Goal: Task Accomplishment & Management: Manage account settings

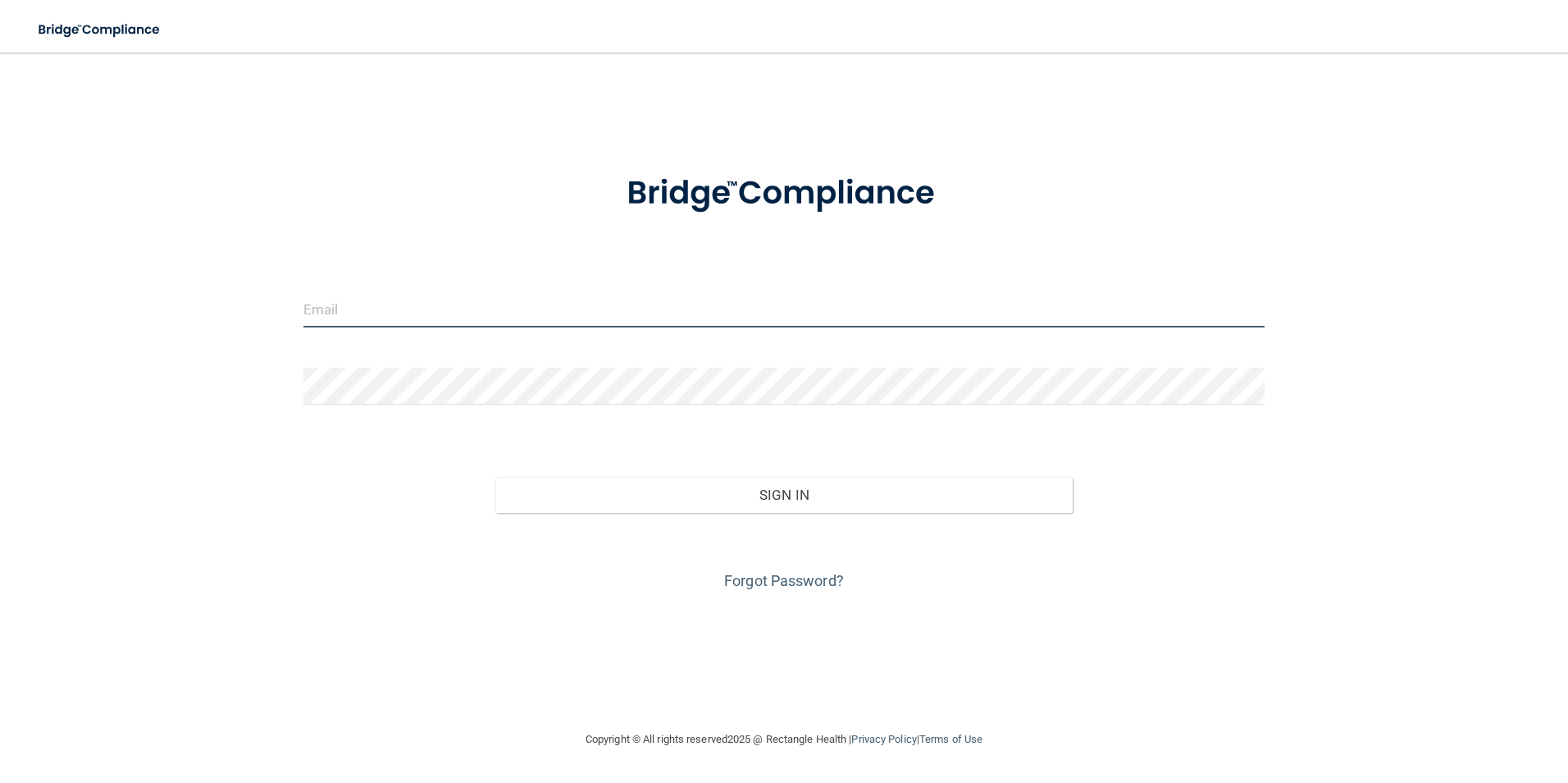
click at [372, 302] on input "email" at bounding box center [784, 309] width 962 height 37
type input "[EMAIL_ADDRESS][DOMAIN_NAME]"
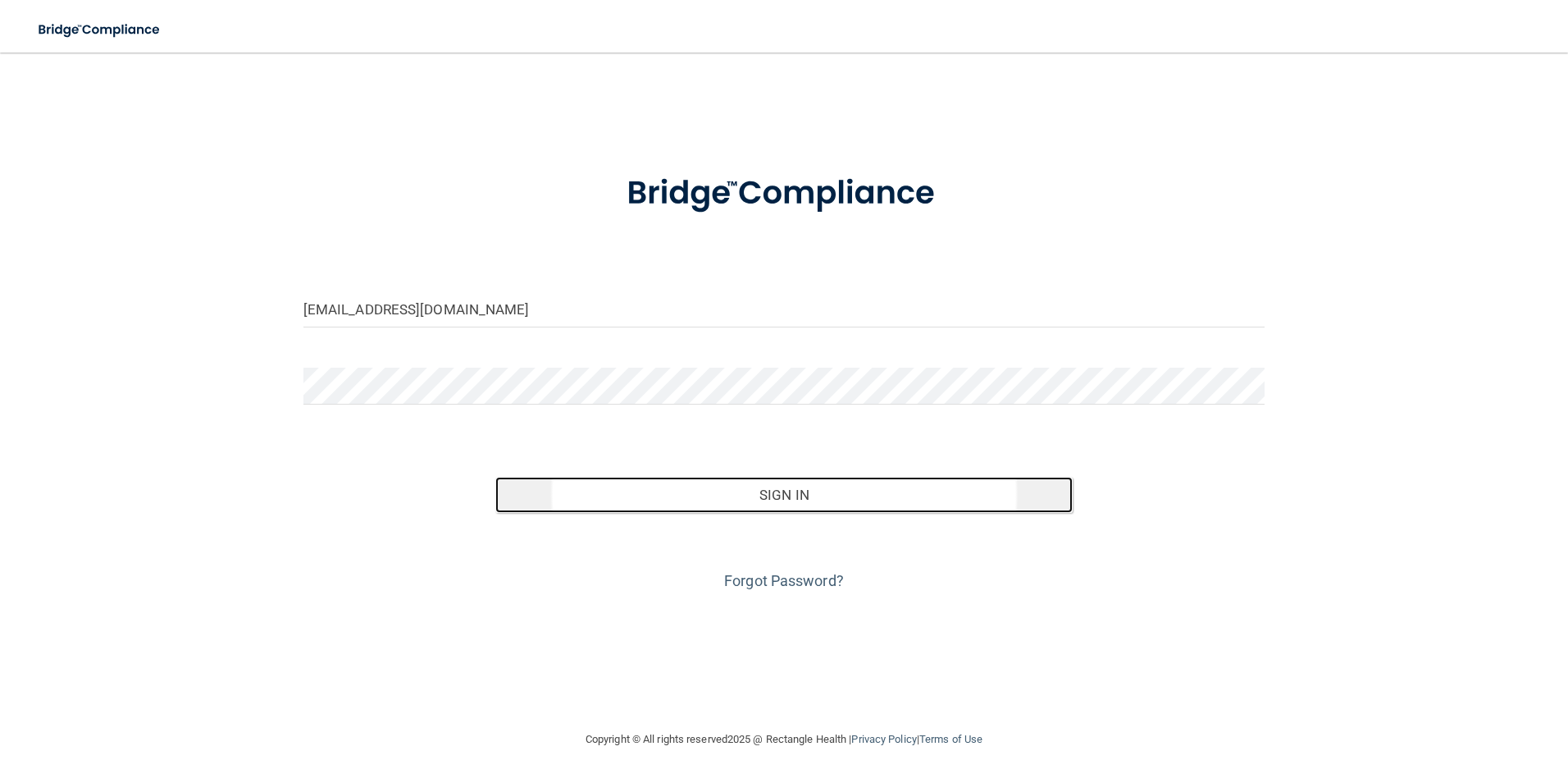
click at [616, 504] on button "Sign In" at bounding box center [784, 495] width 577 height 36
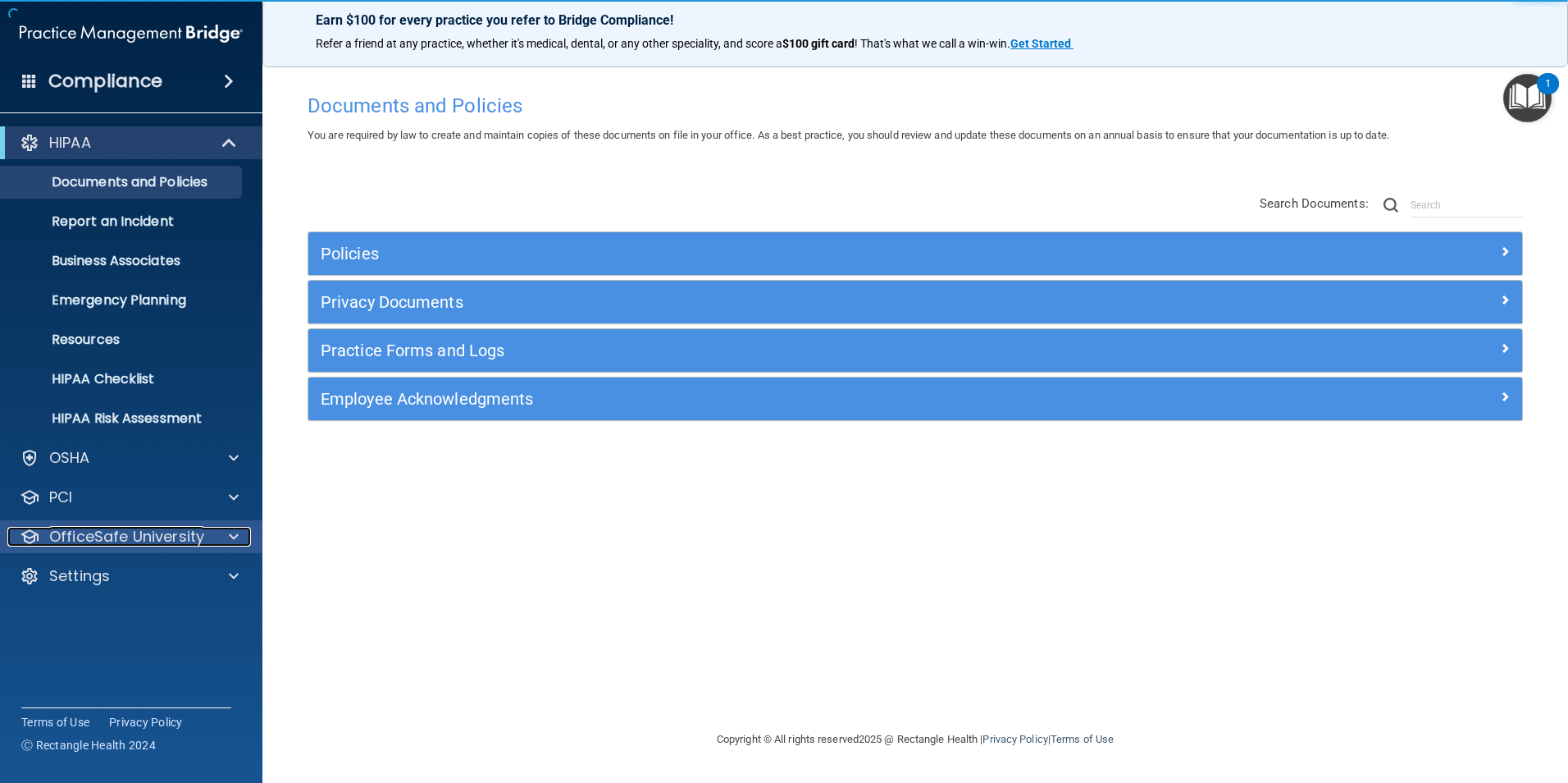
click at [124, 536] on p "OfficeSafe University" at bounding box center [126, 537] width 155 height 20
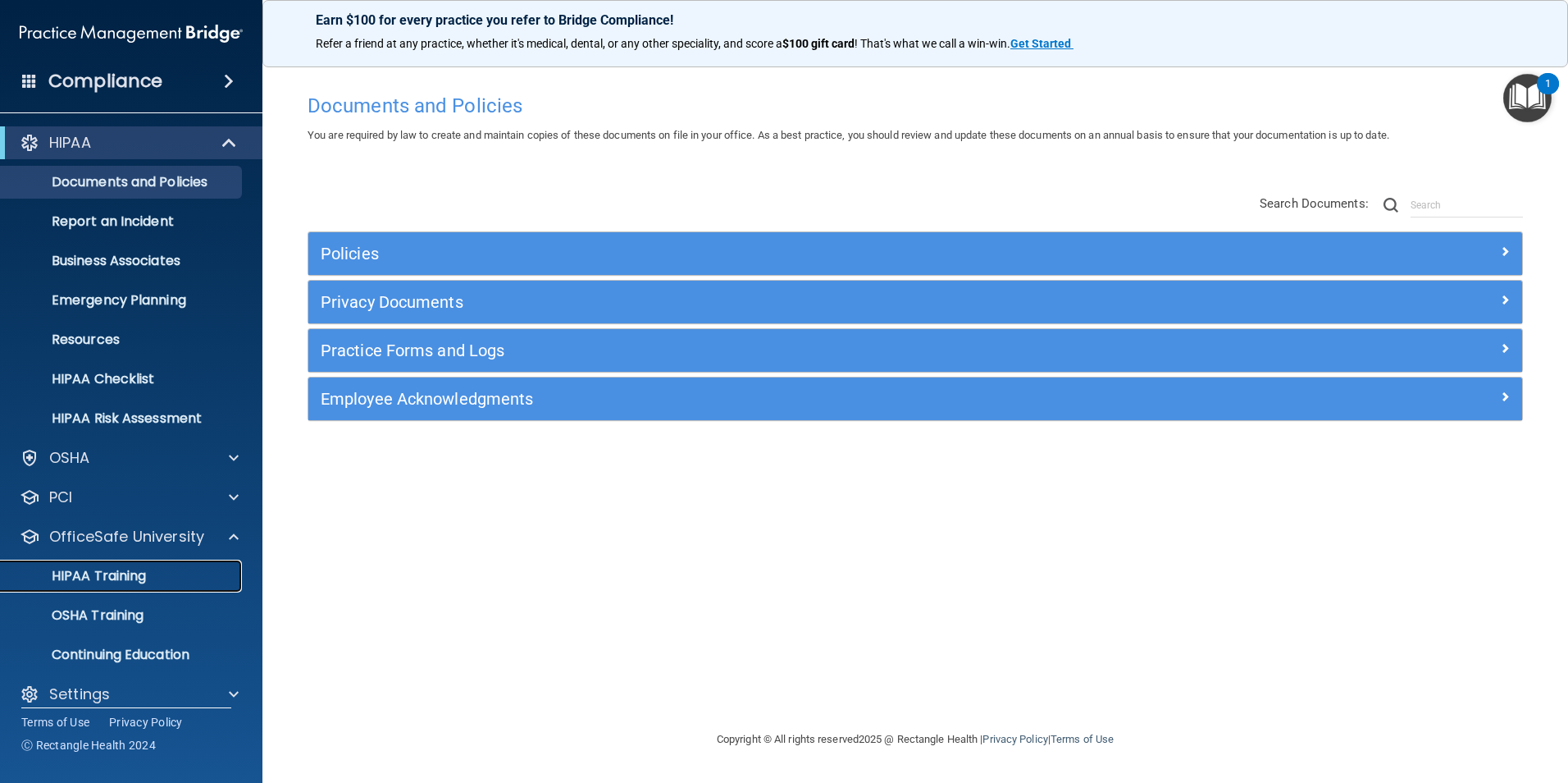
click at [110, 573] on p "HIPAA Training" at bounding box center [78, 576] width 135 height 17
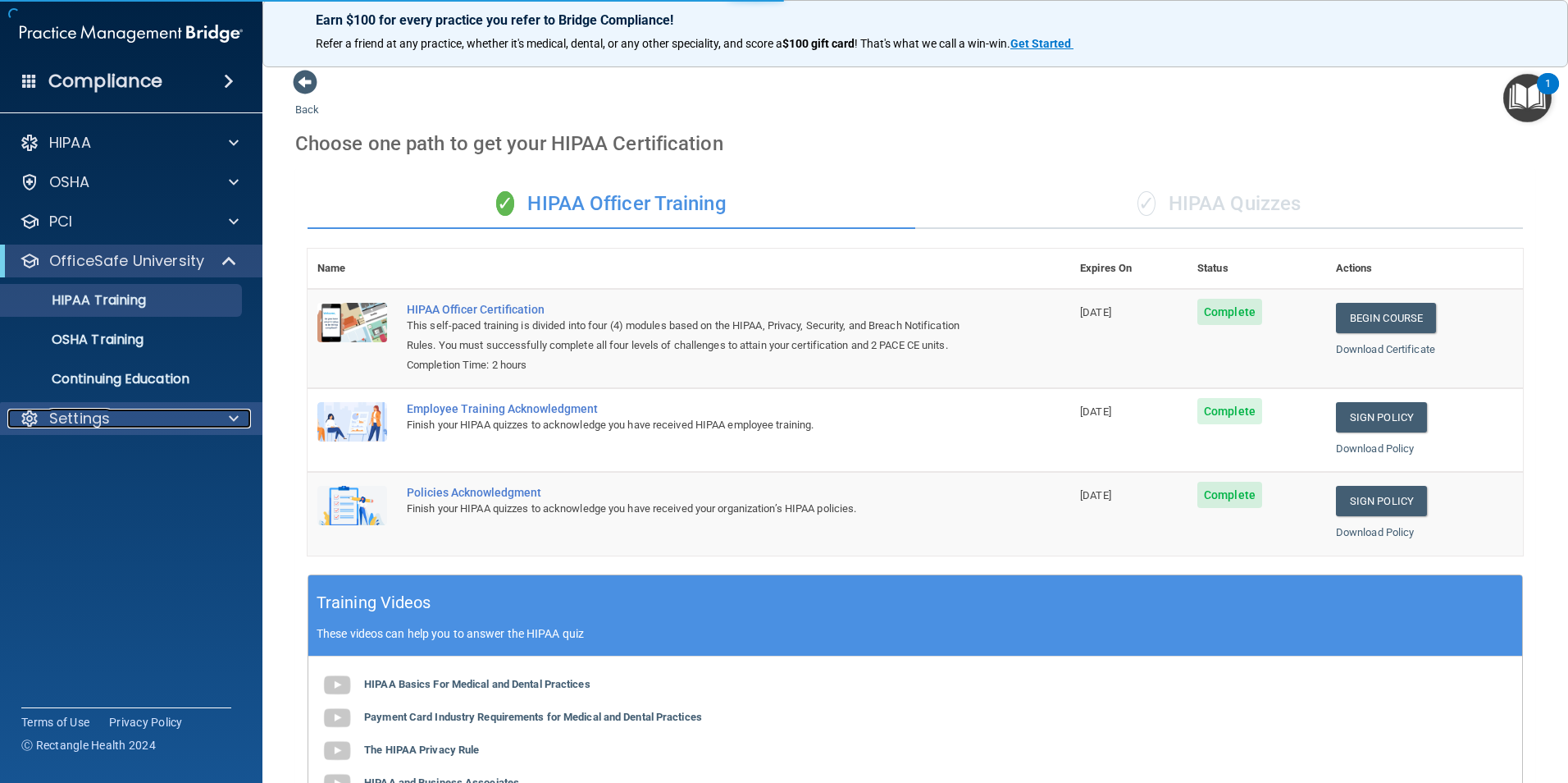
click at [94, 422] on p "Settings" at bounding box center [79, 418] width 60 height 20
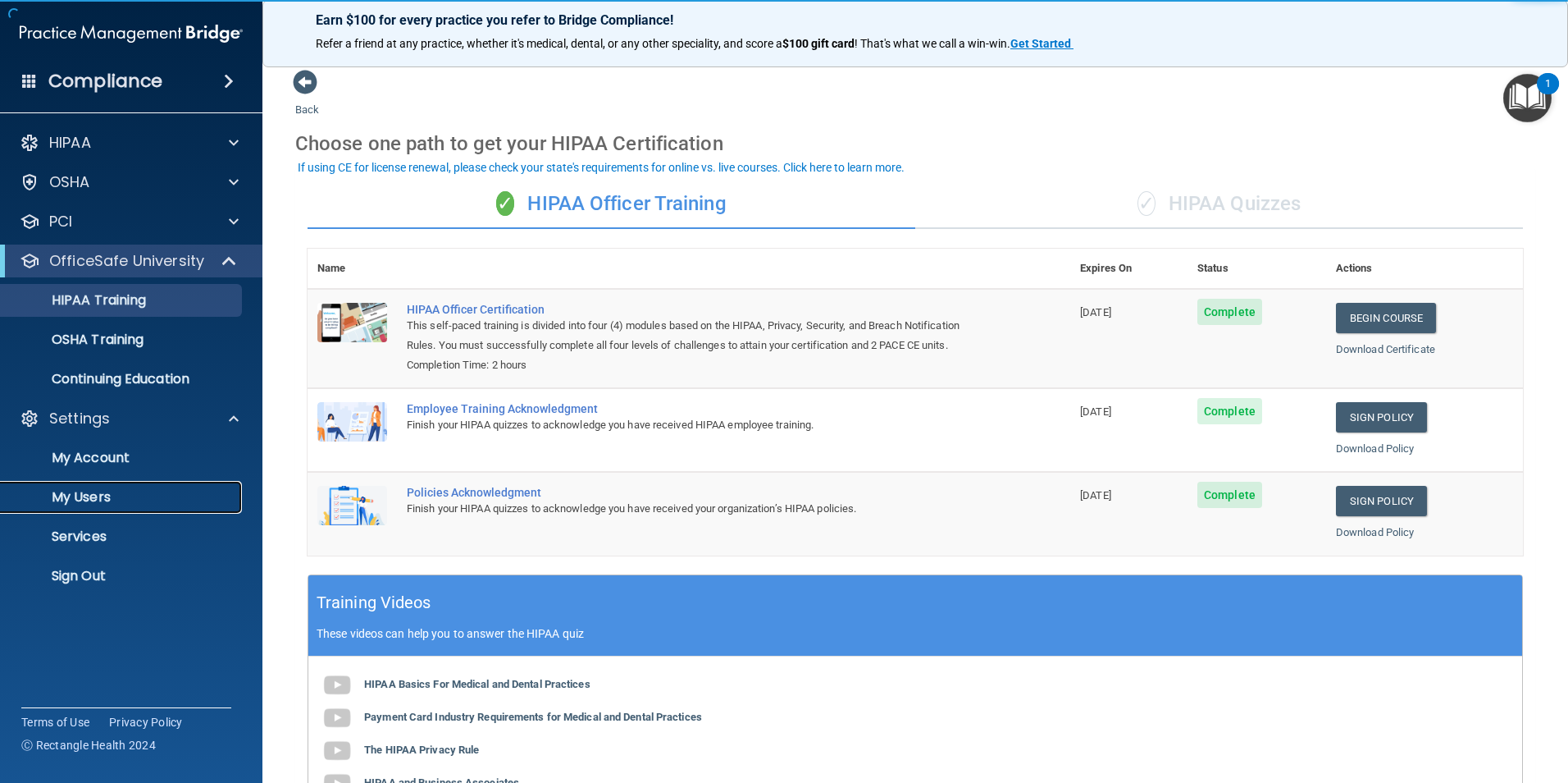
click at [75, 505] on p "My Users" at bounding box center [123, 497] width 224 height 17
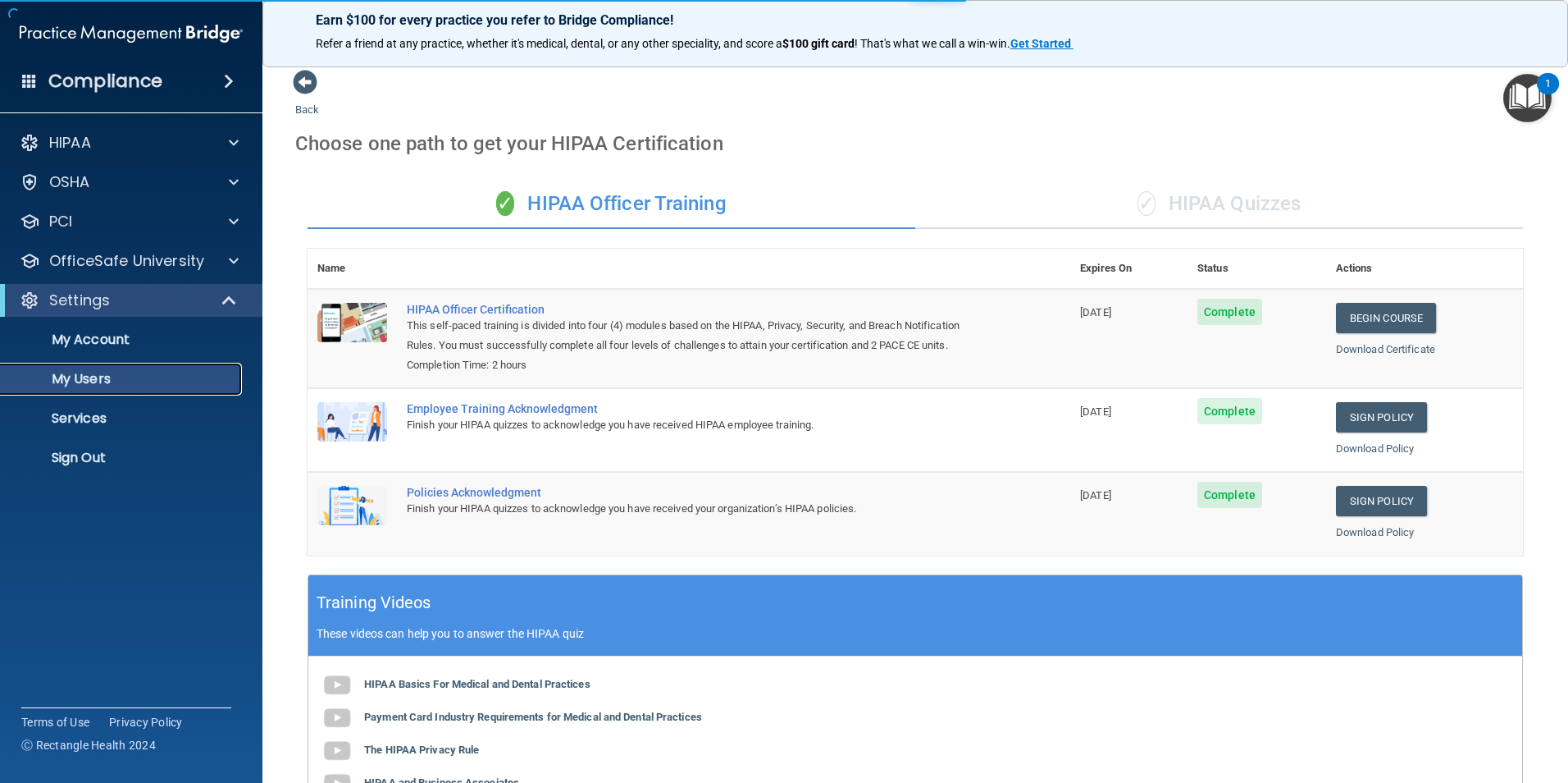
select select "20"
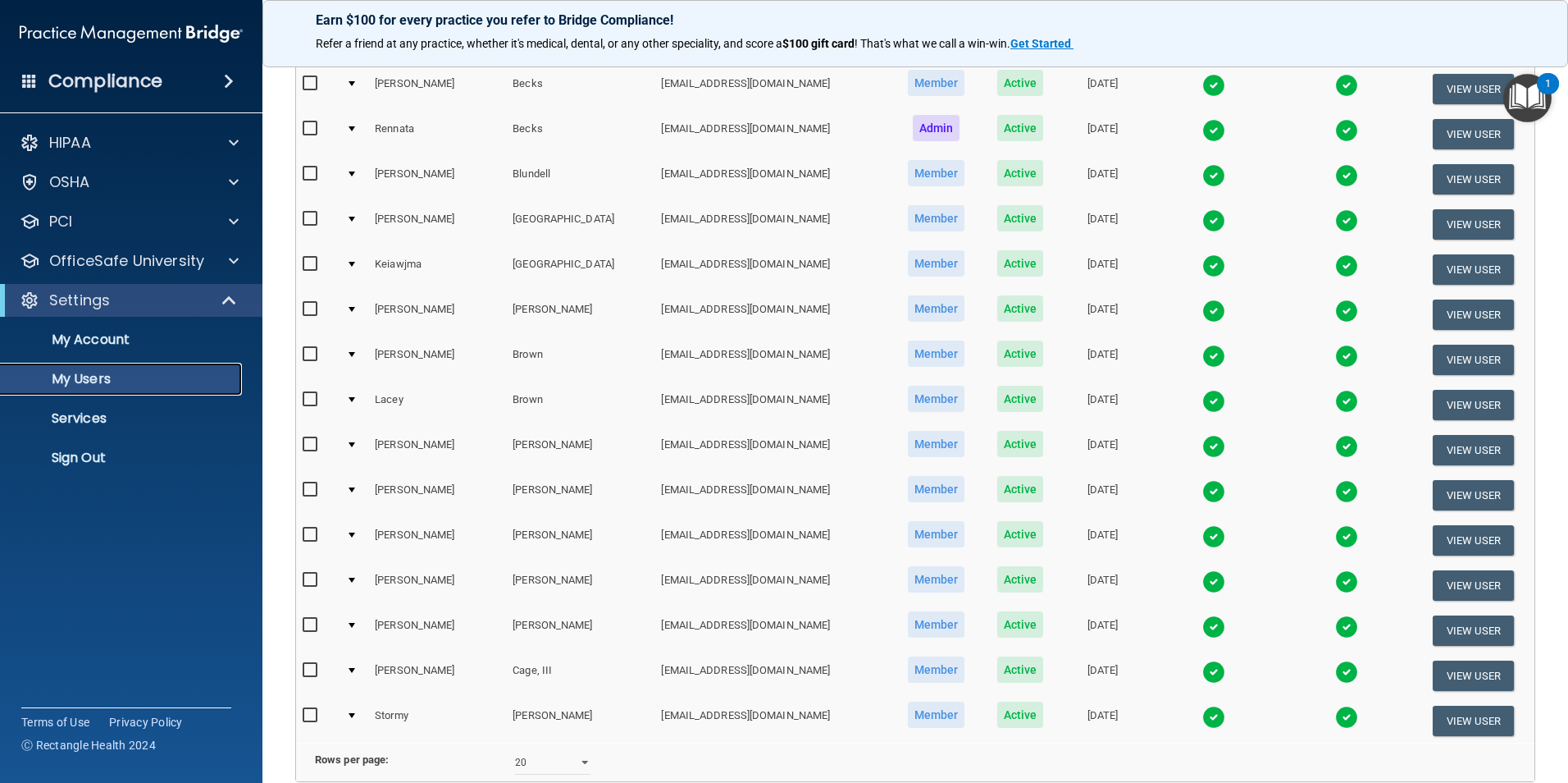
scroll to position [328, 0]
